Goal: Book appointment/travel/reservation

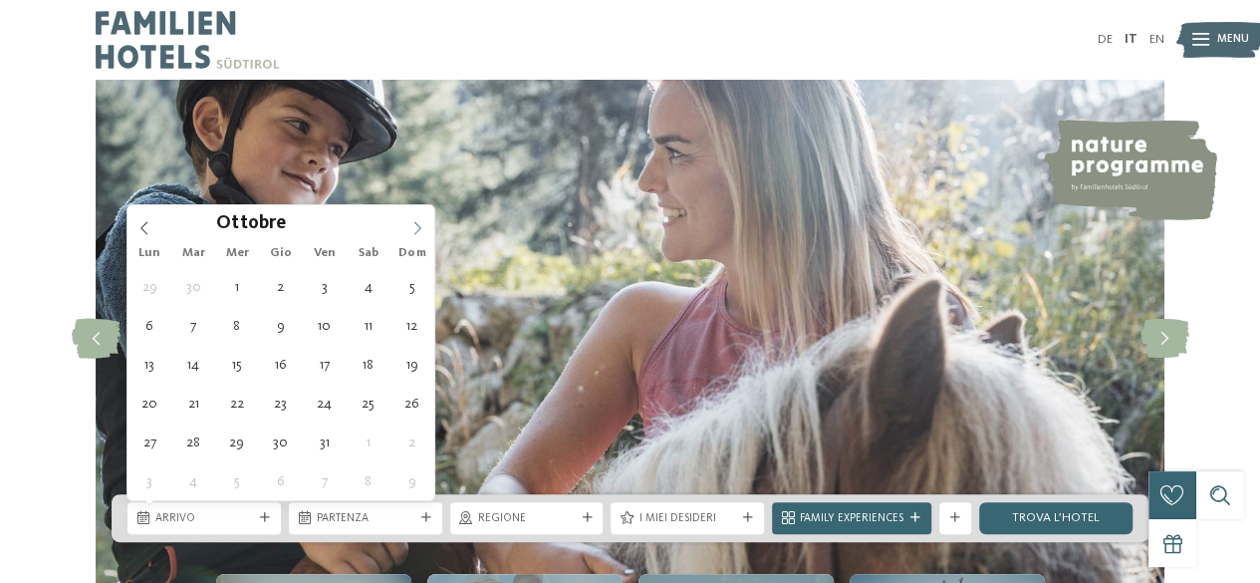
click at [417, 222] on icon at bounding box center [417, 228] width 14 height 14
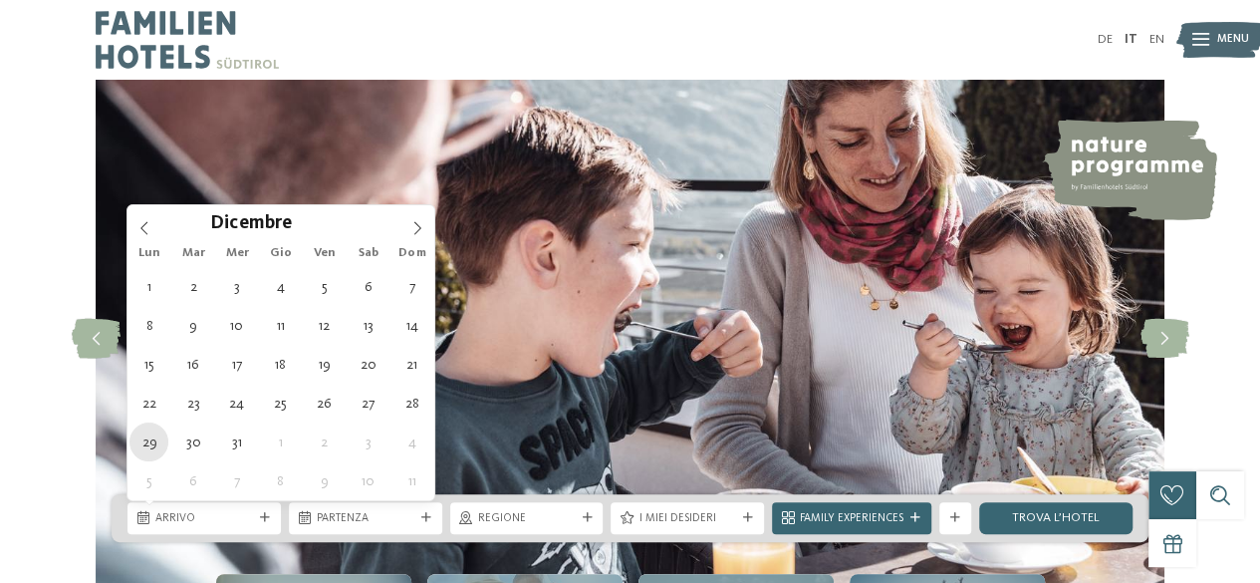
type div "[DATE]"
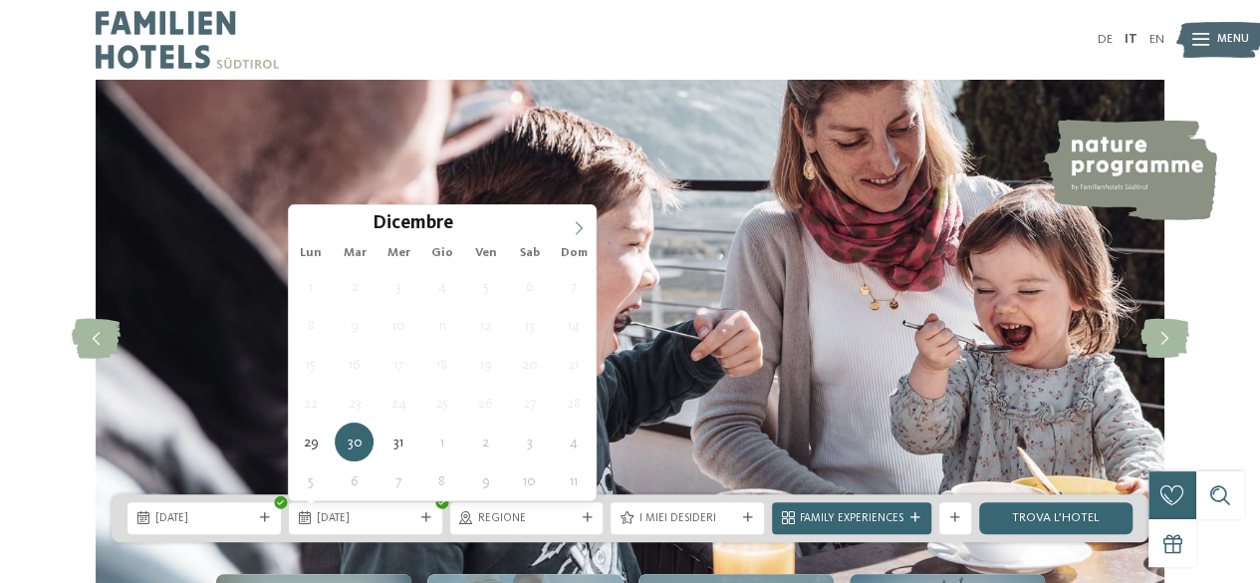
type input "****"
click at [578, 216] on span at bounding box center [579, 222] width 34 height 34
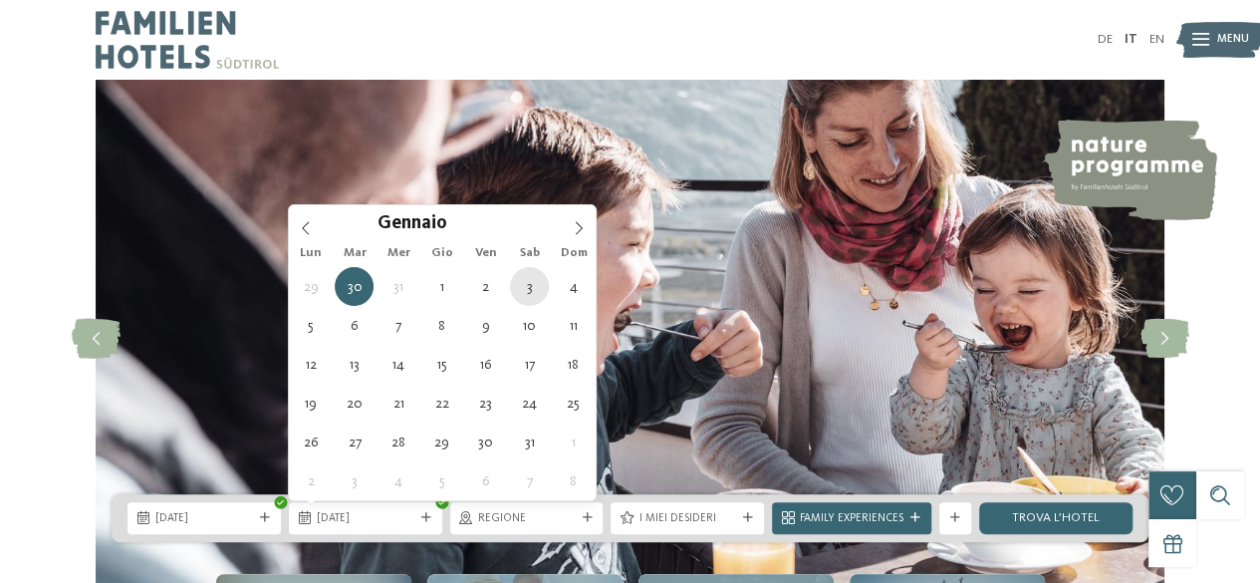
type div "[DATE]"
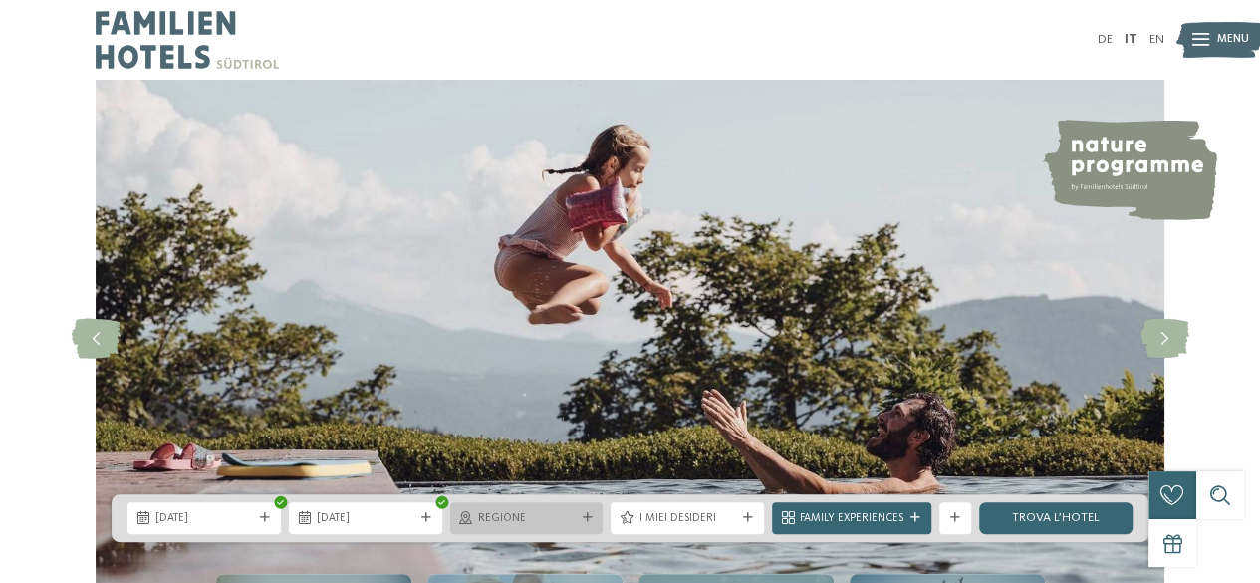
click at [540, 511] on span "Regione" at bounding box center [527, 519] width 98 height 16
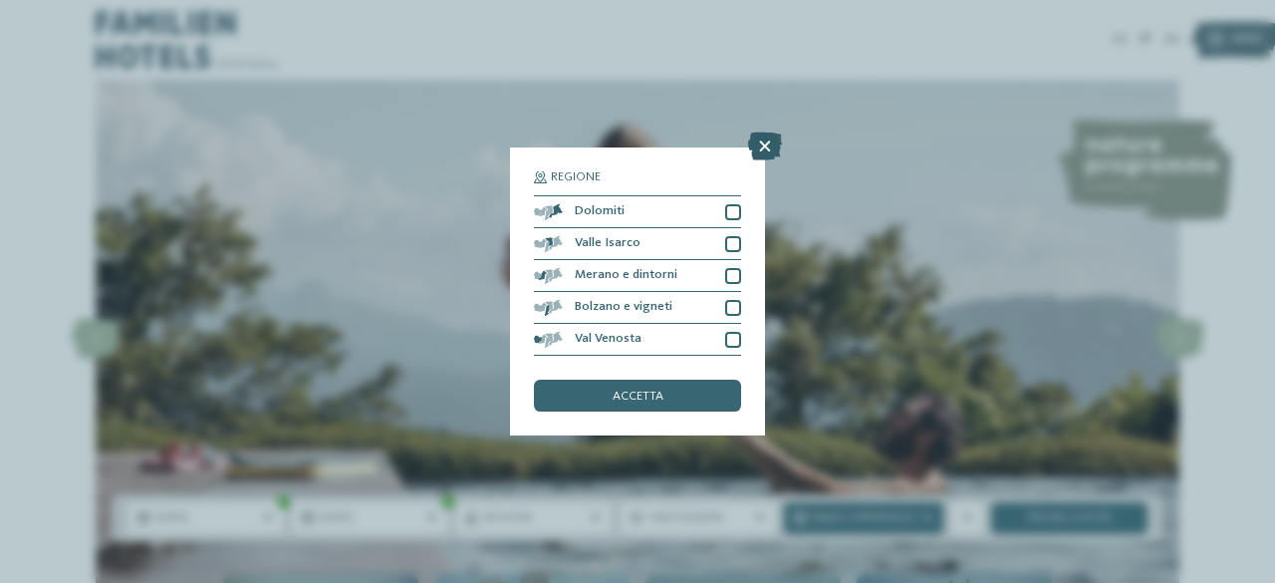
click at [750, 143] on icon at bounding box center [765, 146] width 34 height 28
